Goal: Task Accomplishment & Management: Use online tool/utility

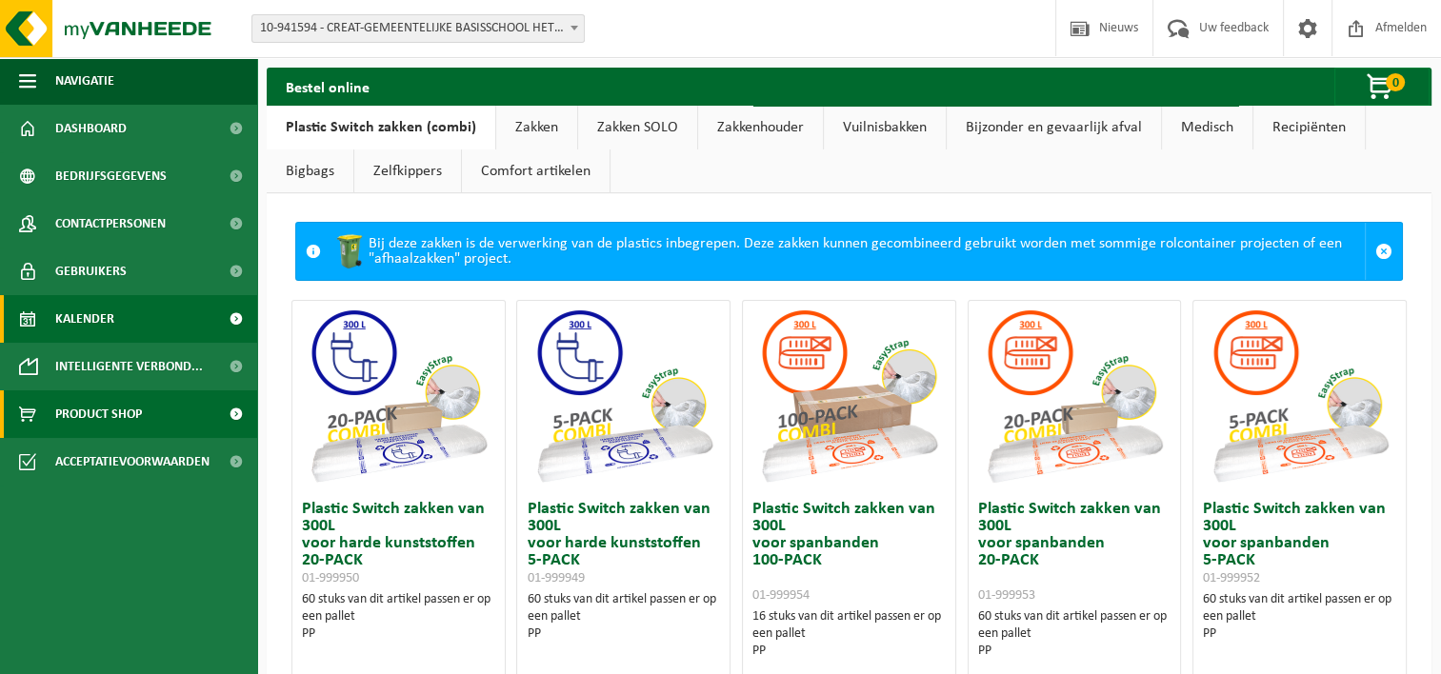
click at [84, 310] on span "Kalender" at bounding box center [84, 319] width 59 height 48
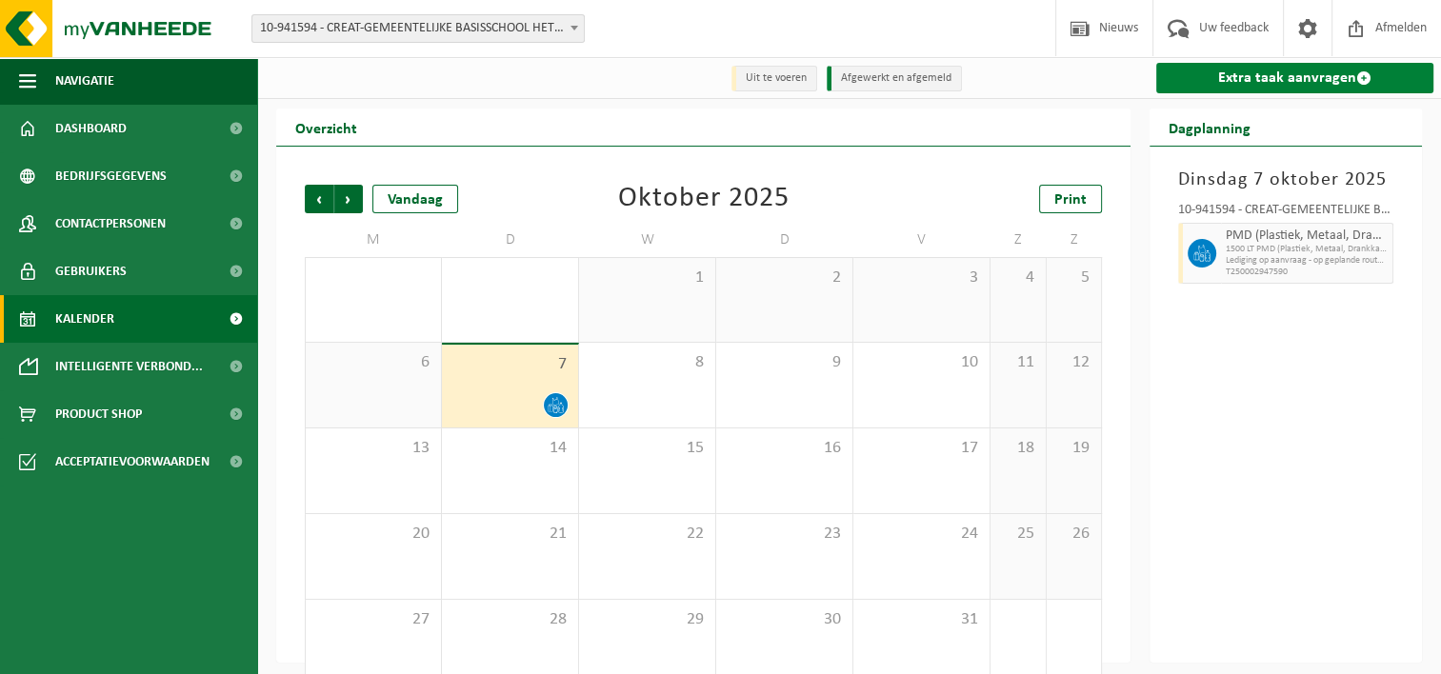
click at [1316, 77] on link "Extra taak aanvragen" at bounding box center [1294, 78] width 277 height 30
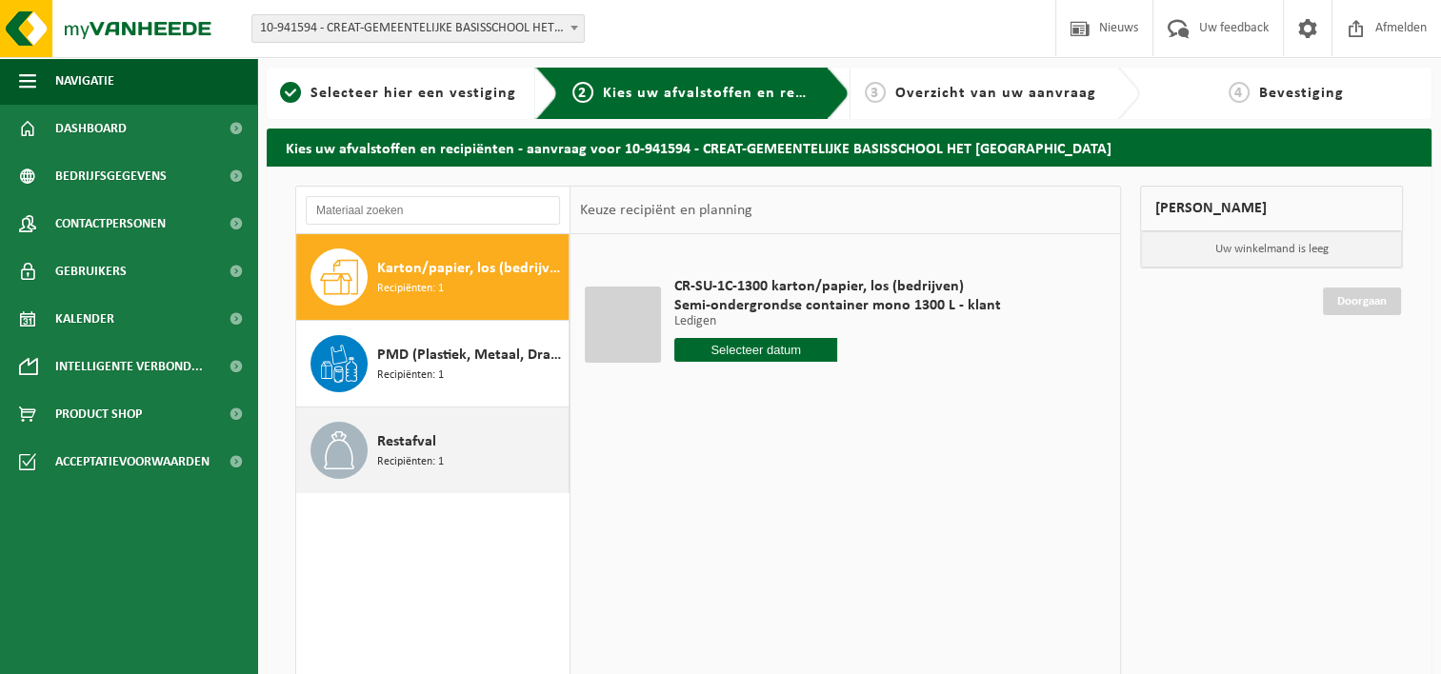
click at [362, 454] on span at bounding box center [339, 450] width 57 height 57
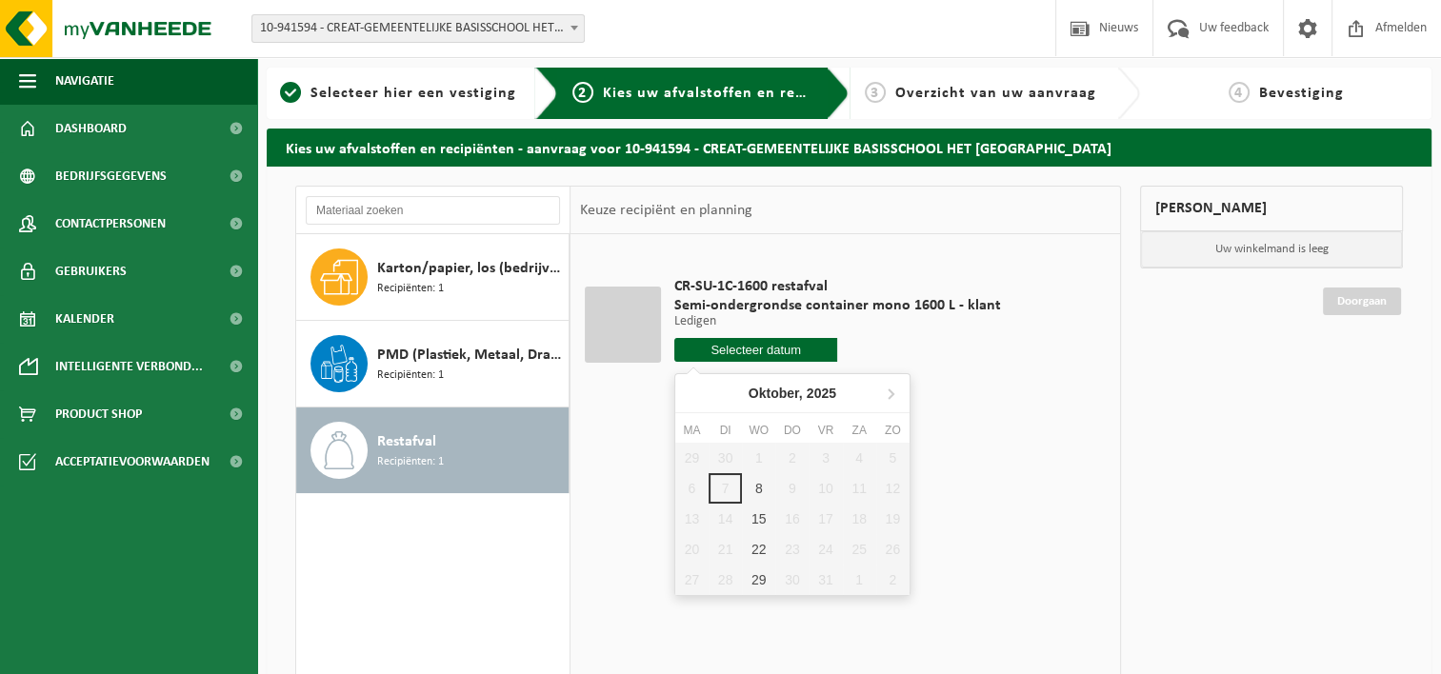
click at [691, 338] on input "text" at bounding box center [756, 350] width 164 height 24
click at [758, 481] on div "8" at bounding box center [758, 488] width 33 height 30
type input "Van 2025-10-08"
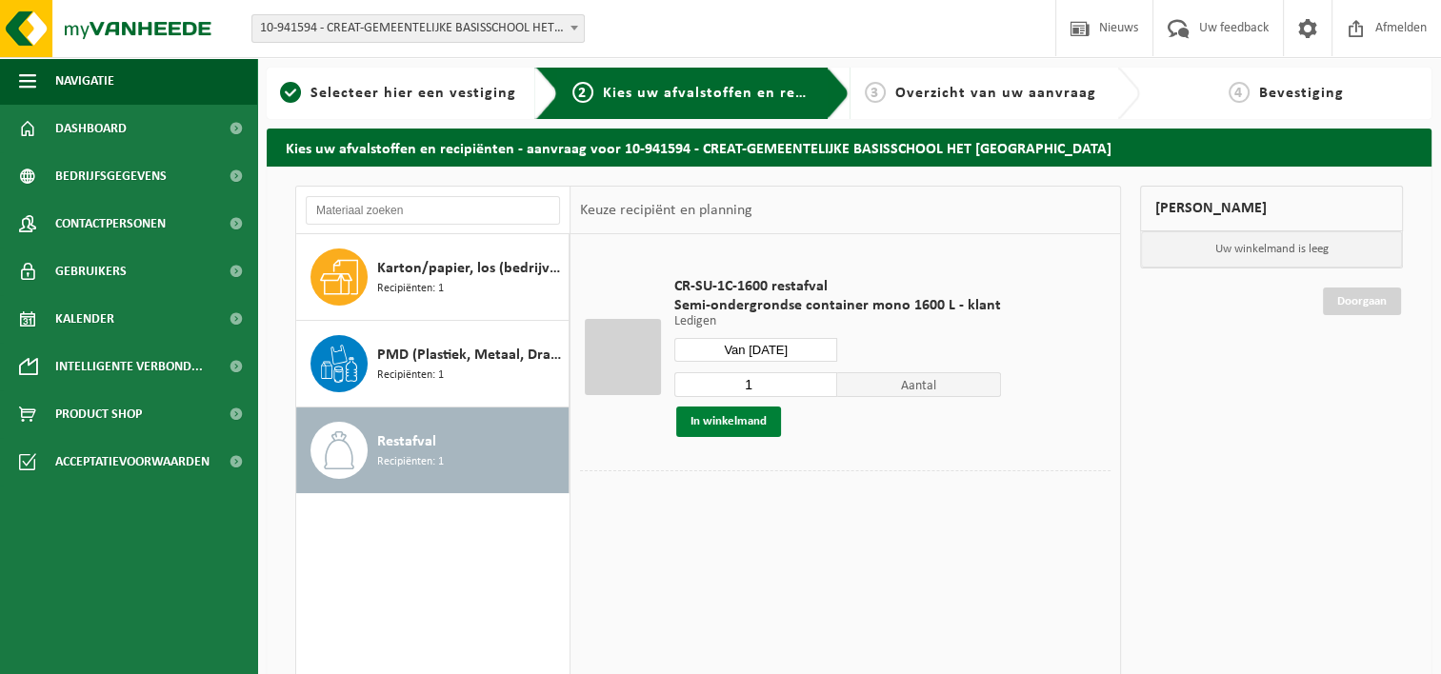
click at [762, 424] on button "In winkelmand" at bounding box center [728, 422] width 105 height 30
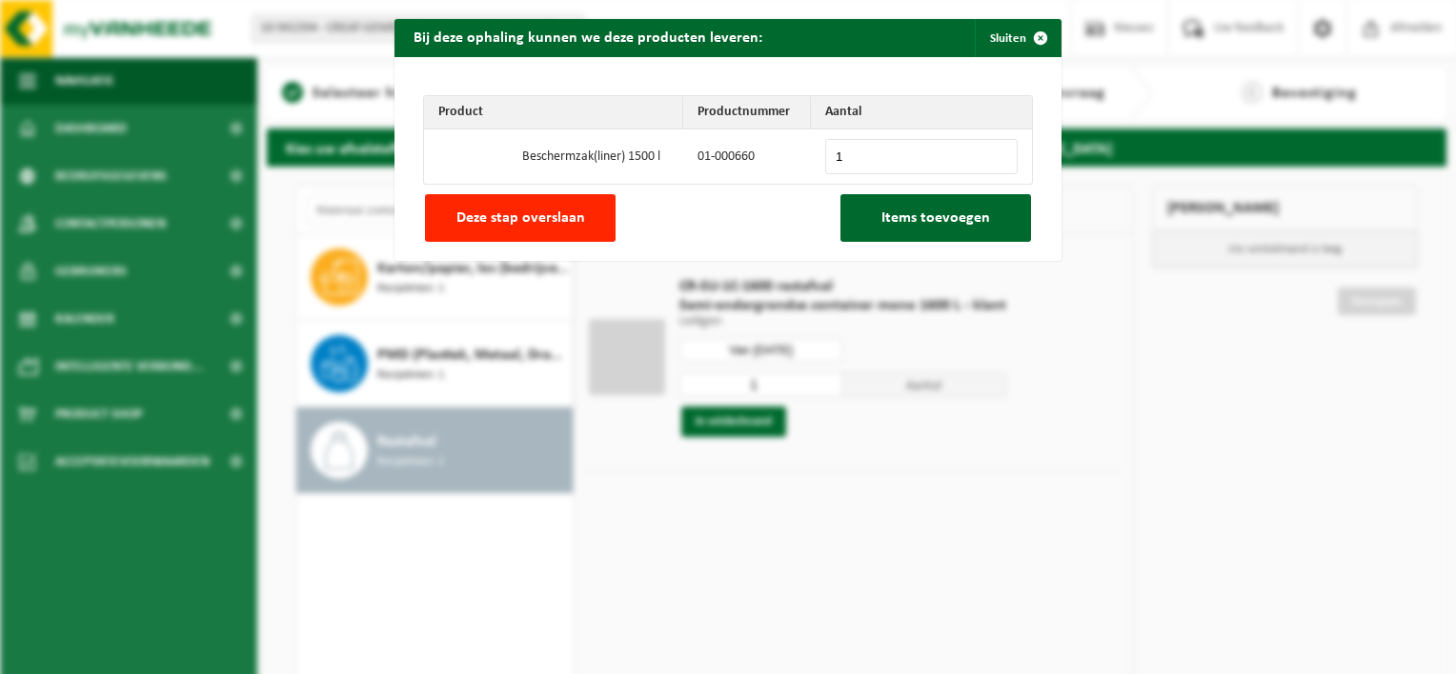
type input "1"
click at [992, 152] on input "1" at bounding box center [921, 156] width 192 height 35
click at [952, 223] on span "Items toevoegen" at bounding box center [935, 218] width 109 height 15
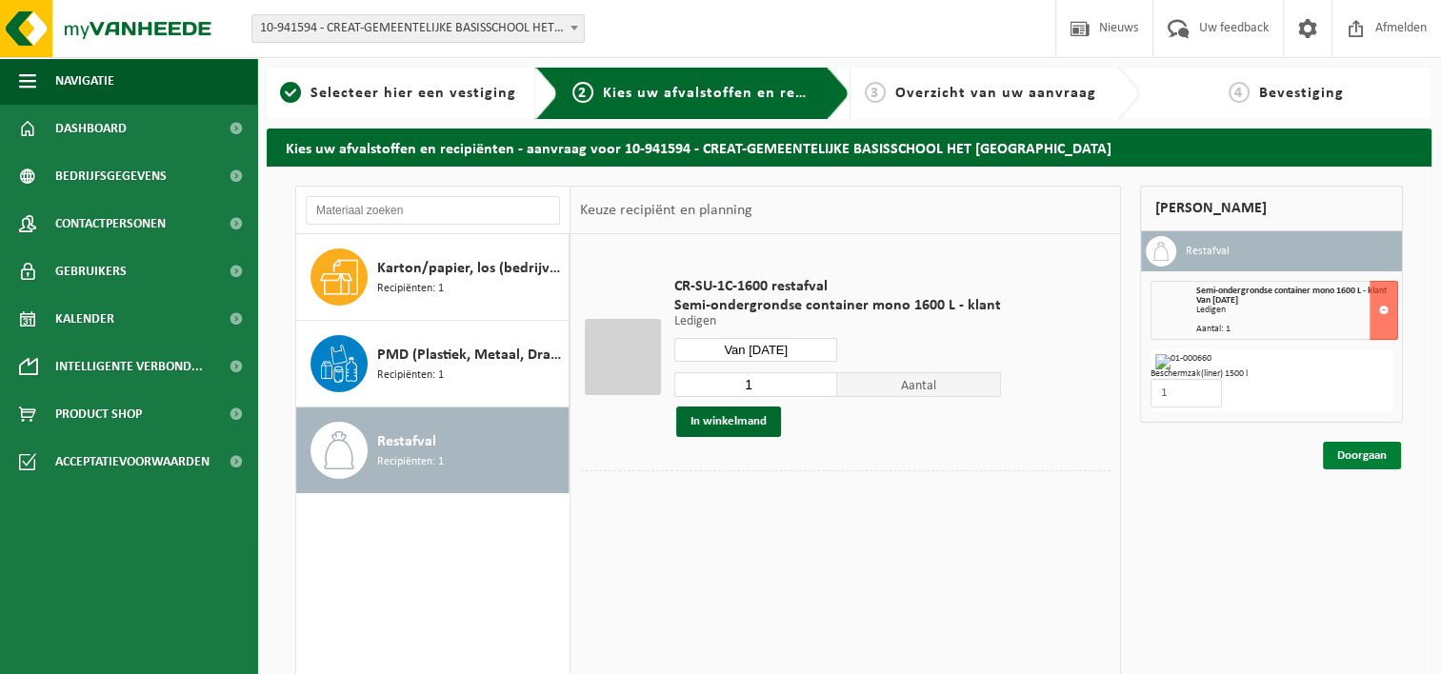
click at [1364, 457] on link "Doorgaan" at bounding box center [1362, 456] width 78 height 28
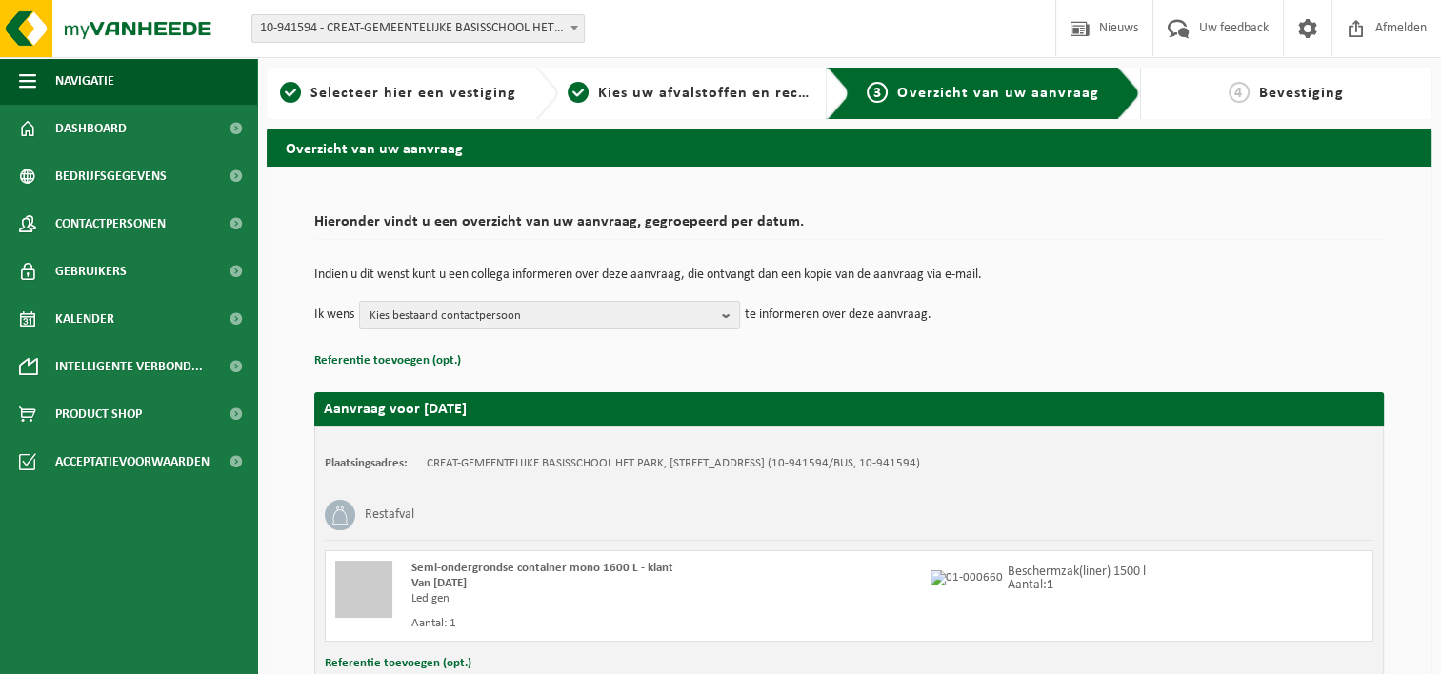
scroll to position [141, 0]
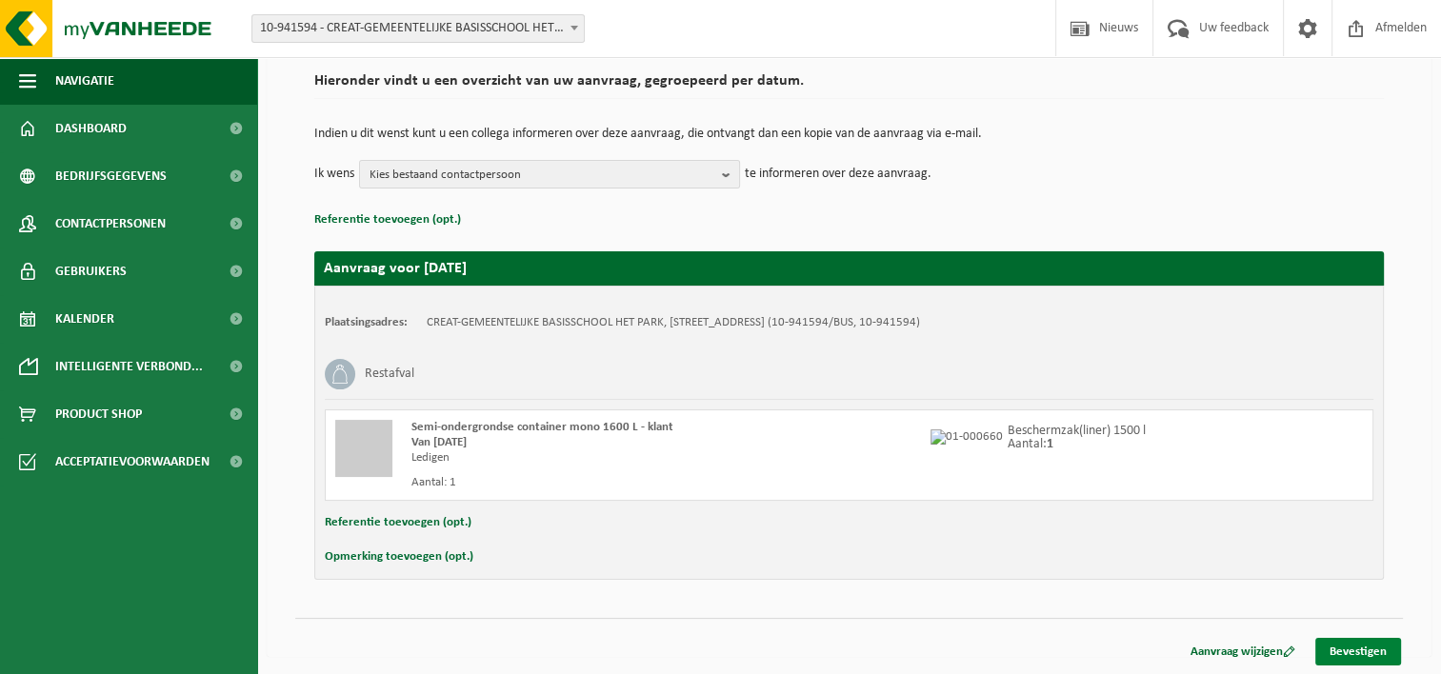
click at [1353, 646] on link "Bevestigen" at bounding box center [1359, 652] width 86 height 28
